Goal: Information Seeking & Learning: Learn about a topic

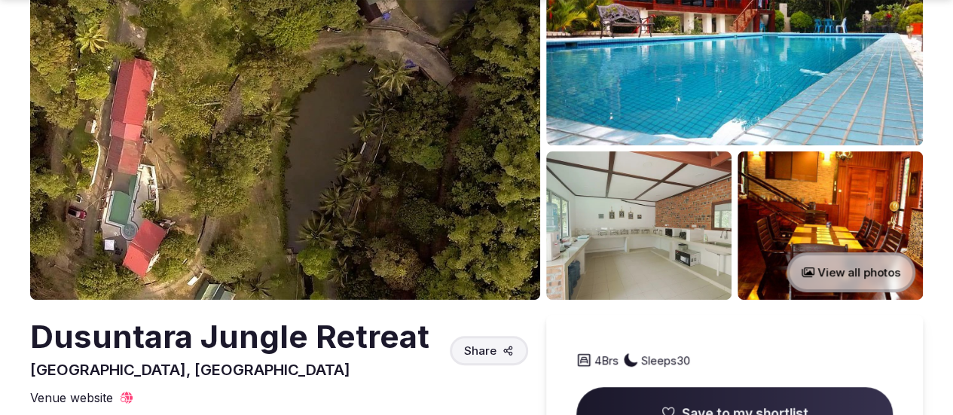
scroll to position [145, 0]
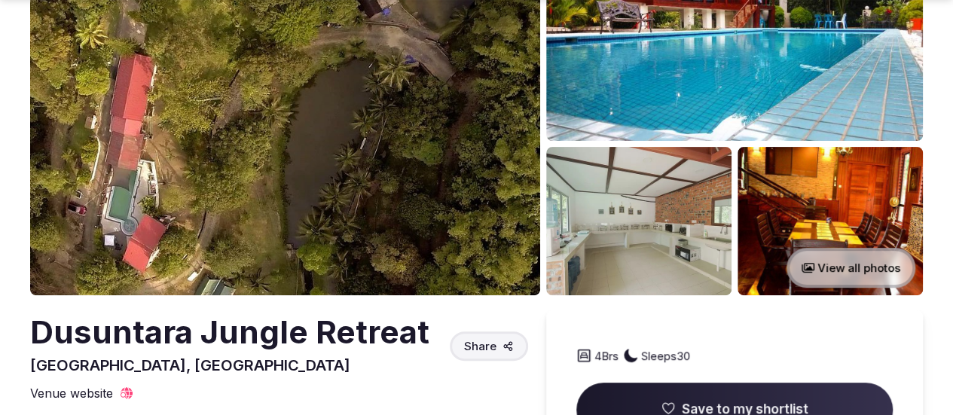
click at [808, 272] on button "View all photos" at bounding box center [851, 268] width 129 height 40
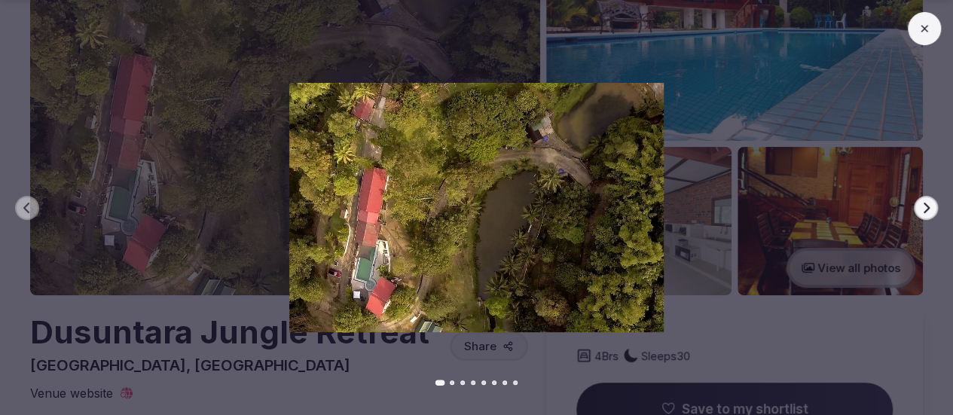
click at [923, 207] on icon "button" at bounding box center [926, 208] width 12 height 12
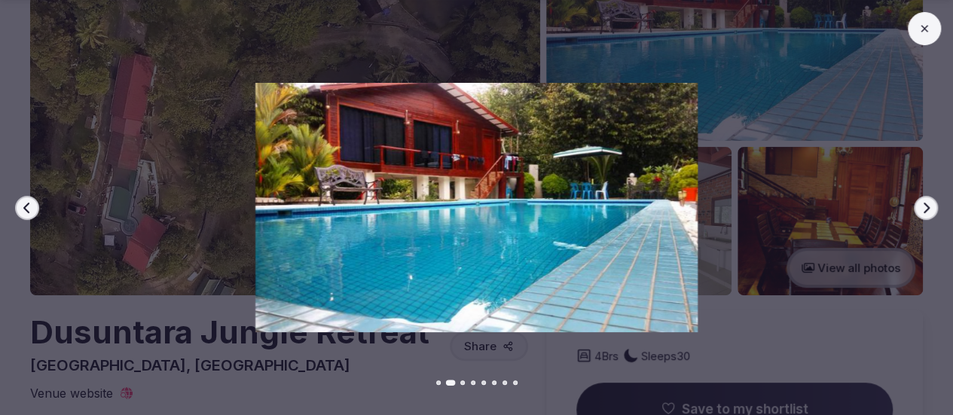
click at [923, 207] on icon "button" at bounding box center [926, 208] width 12 height 12
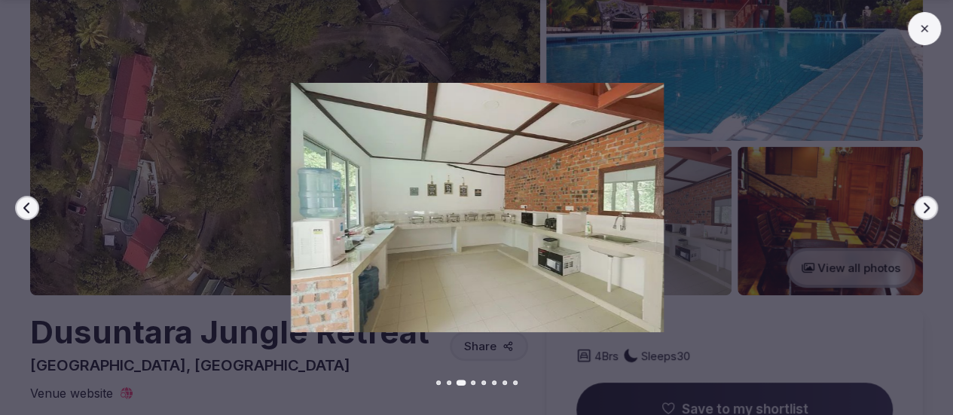
click at [923, 207] on icon "button" at bounding box center [926, 208] width 12 height 12
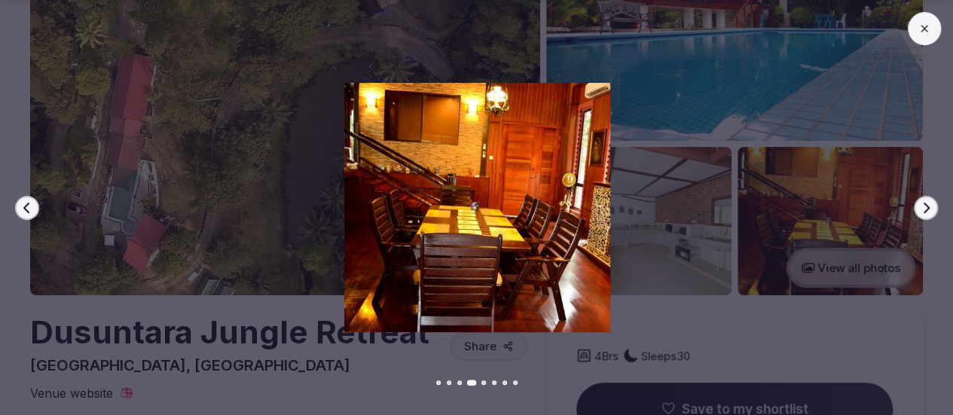
click at [923, 207] on icon "button" at bounding box center [926, 208] width 12 height 12
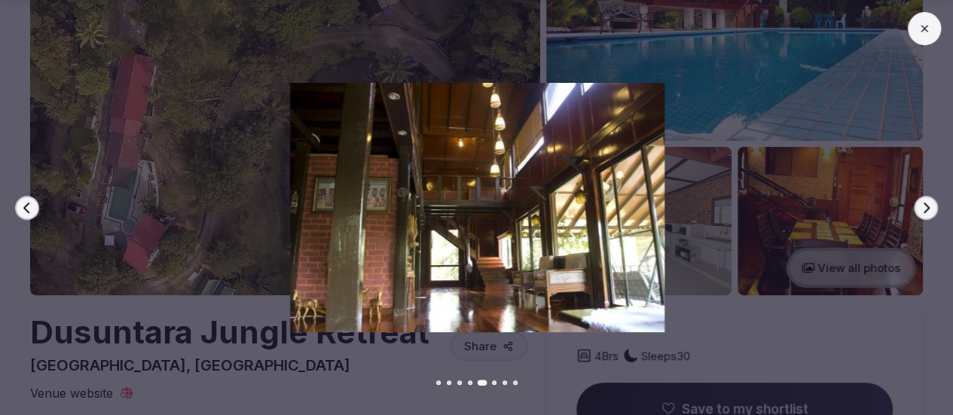
click at [923, 207] on icon "button" at bounding box center [926, 208] width 12 height 12
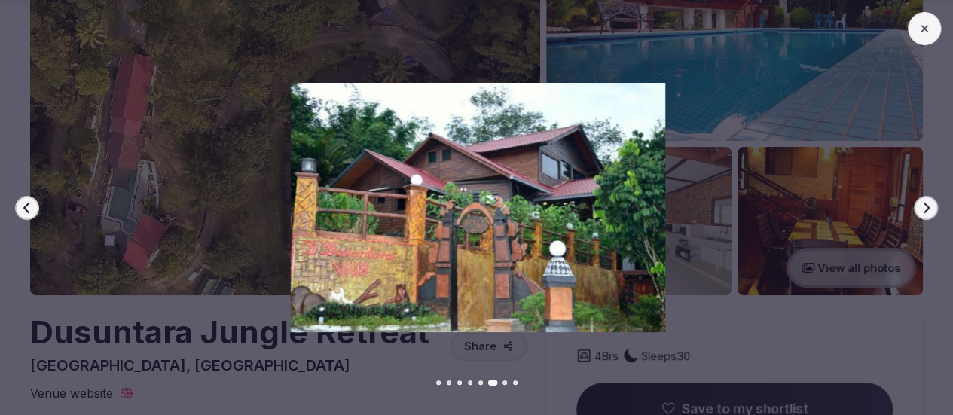
click at [923, 207] on icon "button" at bounding box center [926, 208] width 12 height 12
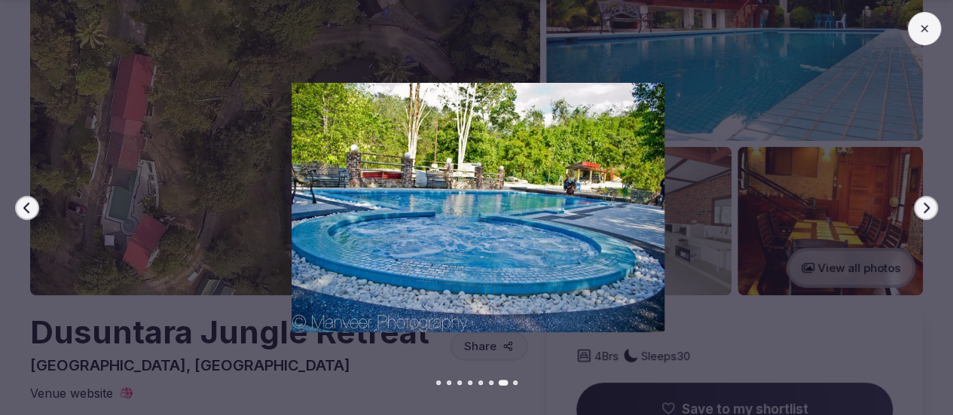
click at [923, 207] on icon "button" at bounding box center [926, 208] width 12 height 12
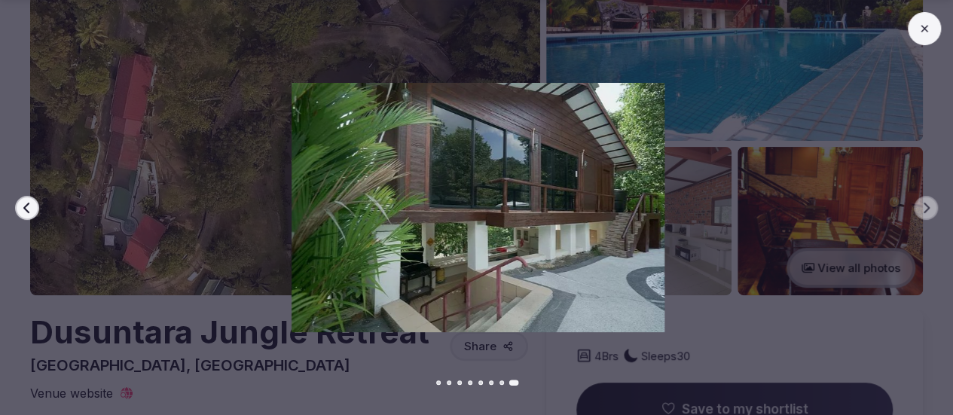
click at [926, 35] on button at bounding box center [924, 28] width 33 height 33
